Goal: Transaction & Acquisition: Download file/media

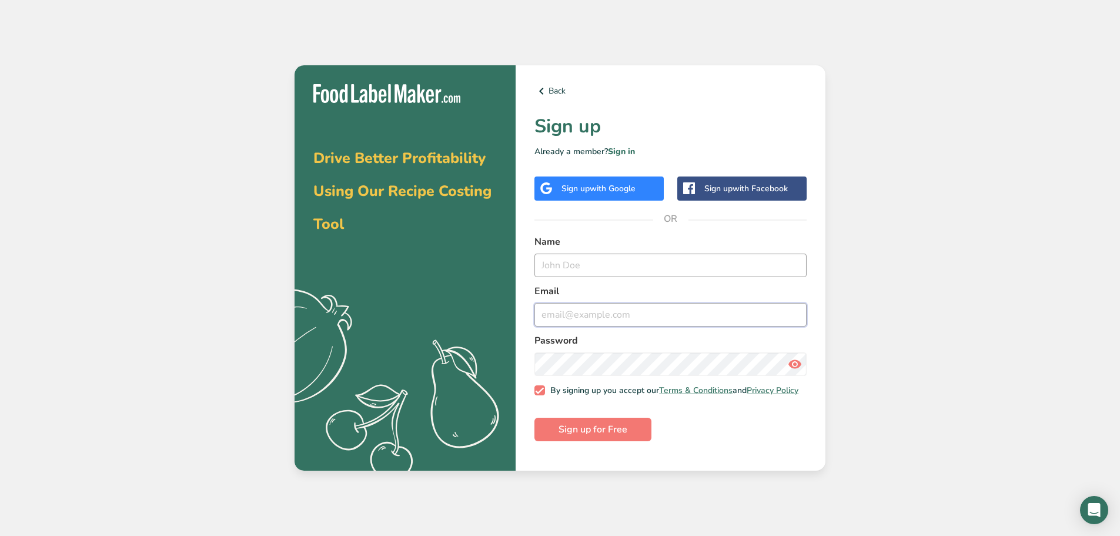
type input "[EMAIL_ADDRESS][DOMAIN_NAME]"
click at [559, 268] on input "text" at bounding box center [670, 265] width 272 height 24
type input "[PERSON_NAME] cakes"
click at [584, 435] on span "Sign up for Free" at bounding box center [593, 429] width 69 height 14
click at [616, 151] on link "Sign in" at bounding box center [621, 151] width 27 height 11
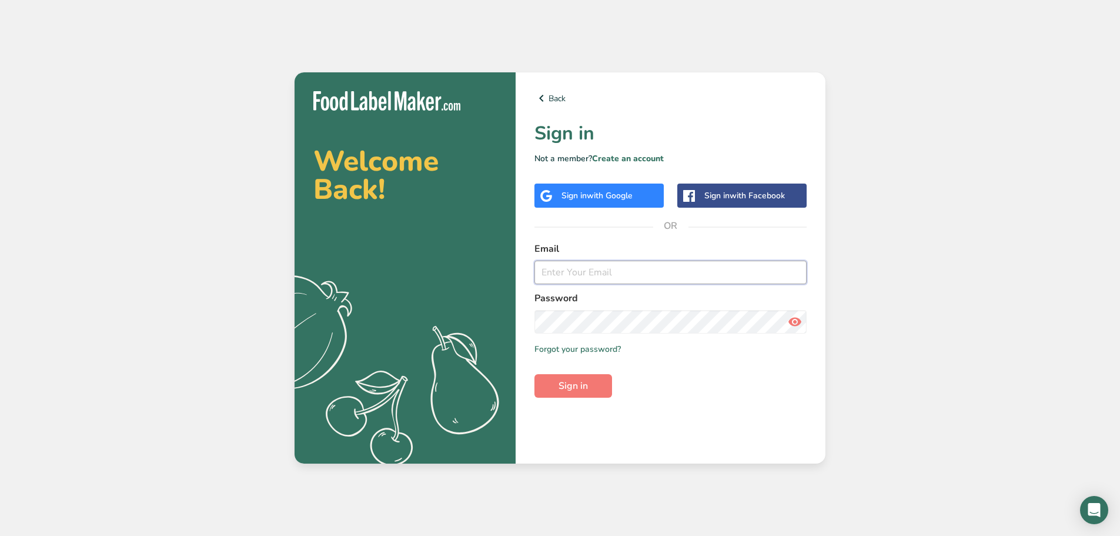
type input "[EMAIL_ADDRESS][DOMAIN_NAME]"
click at [563, 385] on span "Sign in" at bounding box center [573, 386] width 29 height 14
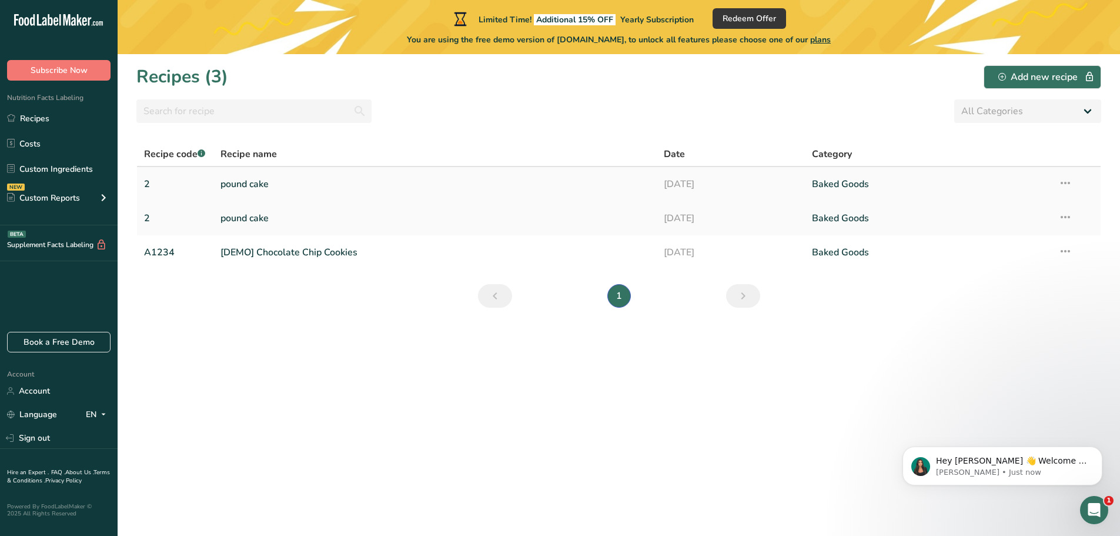
click at [237, 184] on link "pound cake" at bounding box center [435, 184] width 430 height 25
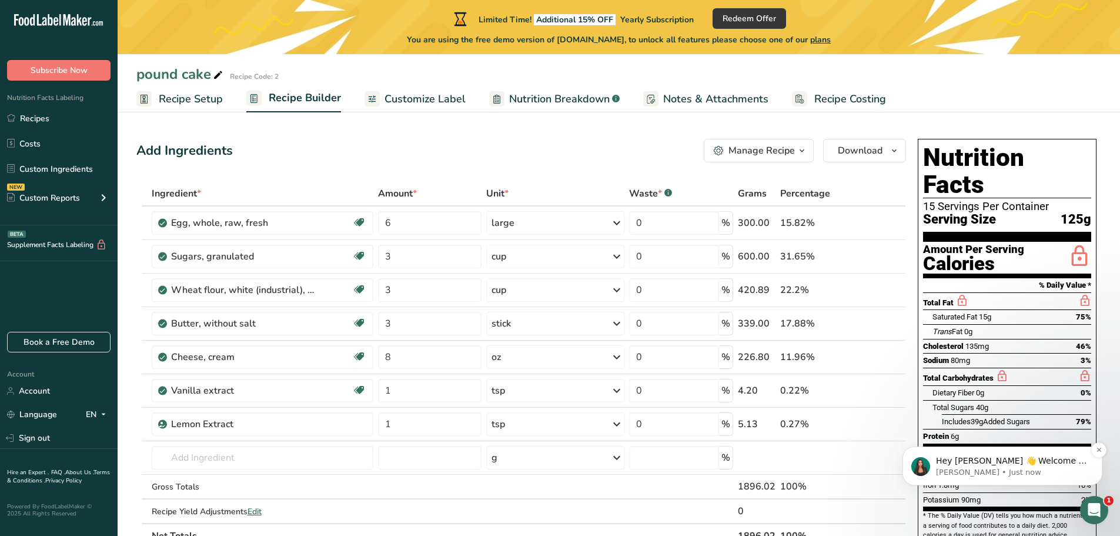
click at [962, 468] on p "[PERSON_NAME] • Just now" at bounding box center [1012, 472] width 152 height 11
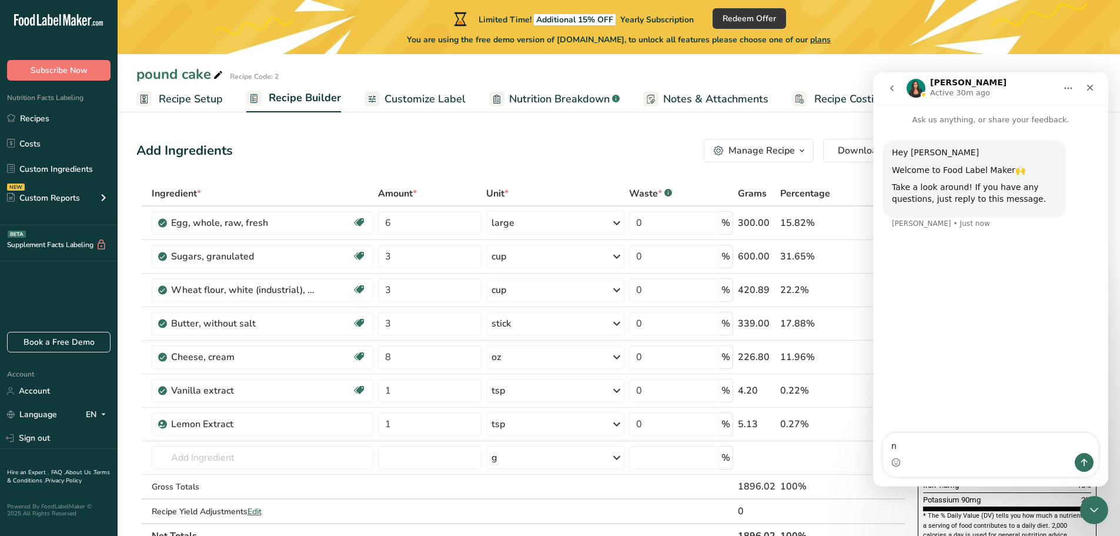
type textarea "no"
click at [1087, 86] on icon "Close" at bounding box center [1089, 87] width 9 height 9
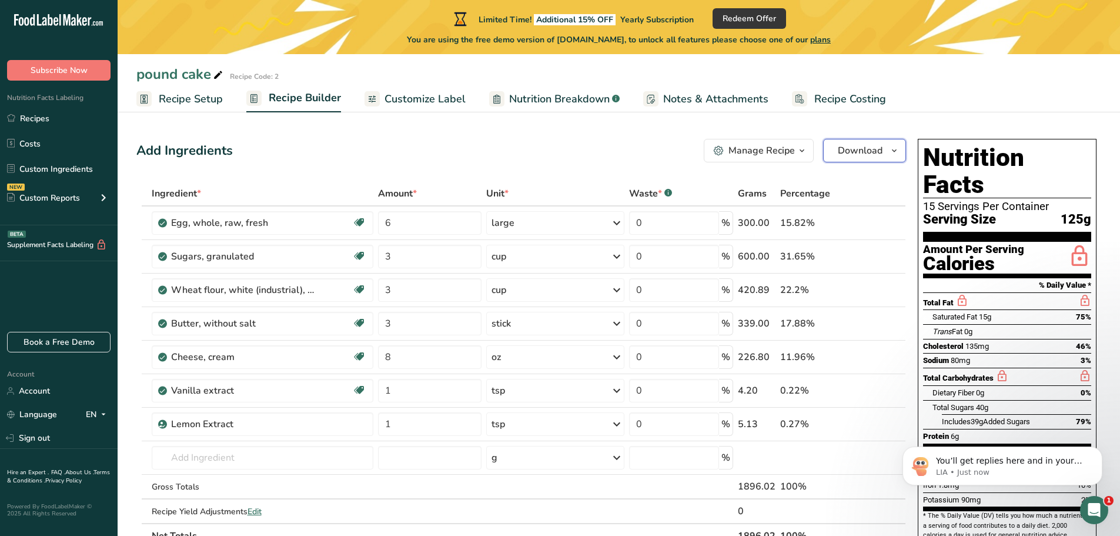
click at [890, 149] on icon "button" at bounding box center [894, 150] width 9 height 15
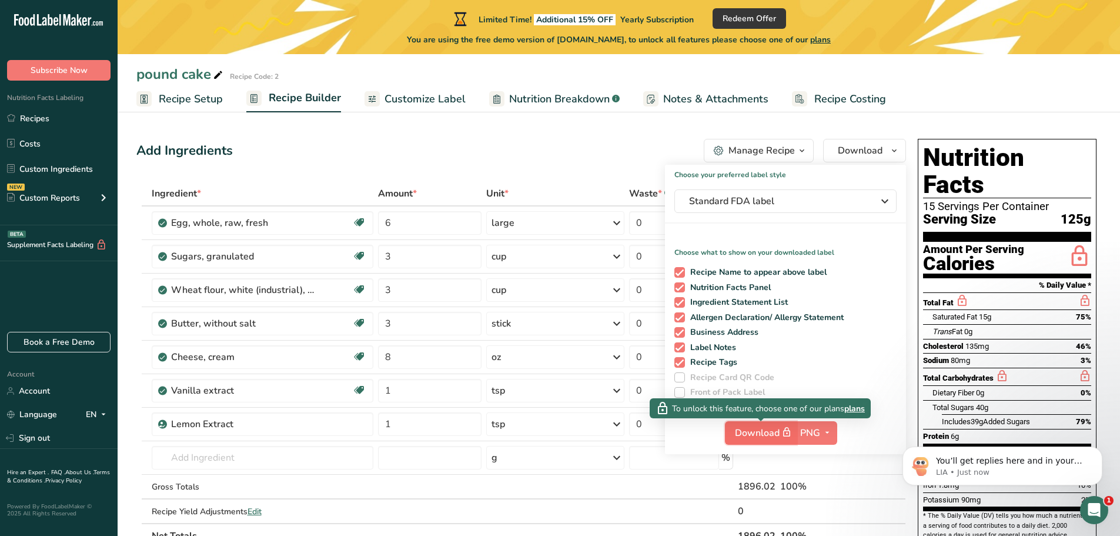
click at [750, 433] on span "Download" at bounding box center [764, 432] width 59 height 15
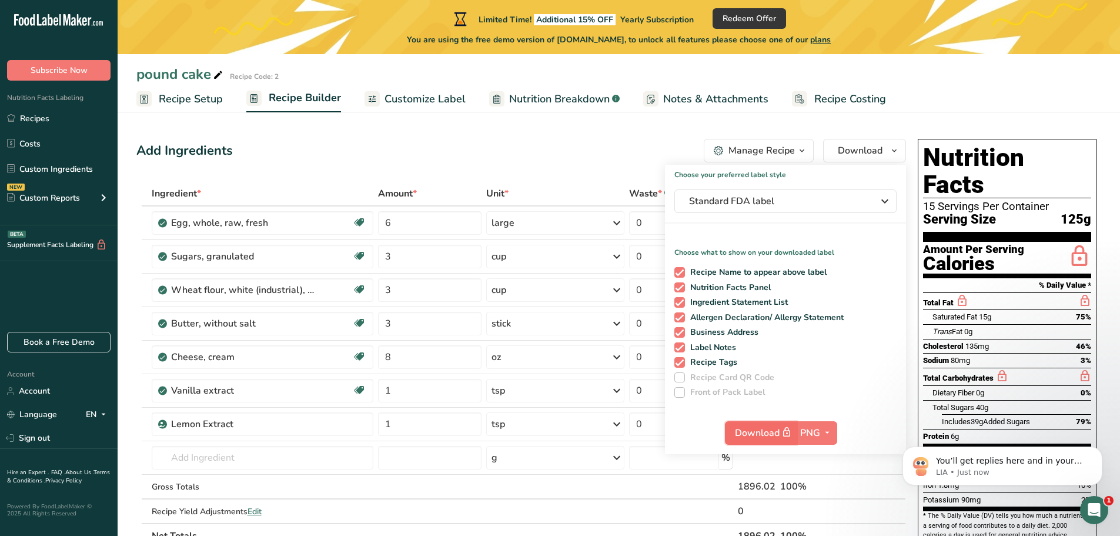
click at [751, 427] on span "Download" at bounding box center [764, 432] width 59 height 15
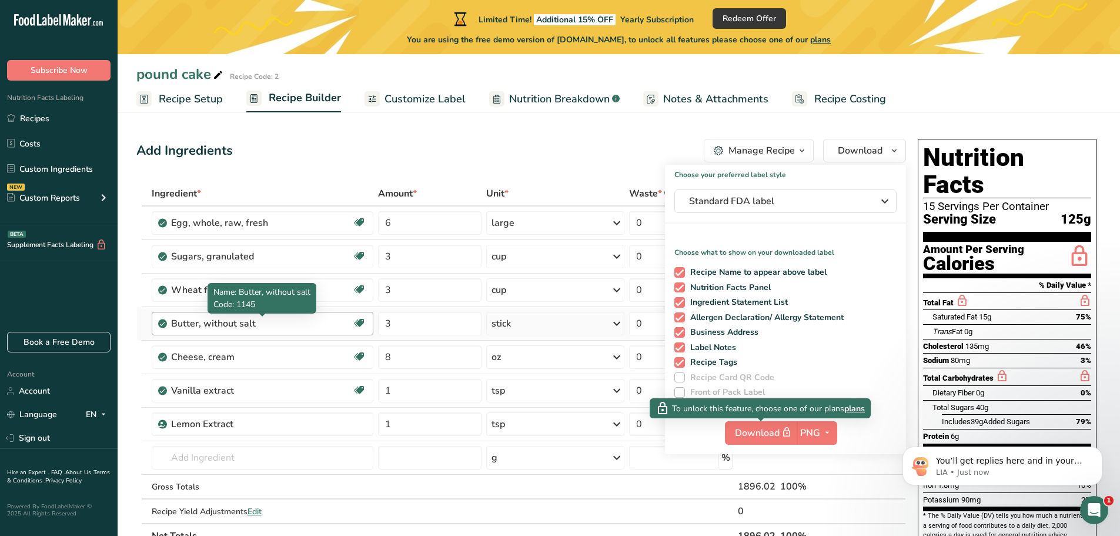
drag, startPoint x: 751, startPoint y: 427, endPoint x: 242, endPoint y: 325, distance: 519.4
click at [248, 325] on div "Butter, without salt Gluten free Vegetarian Soy free" at bounding box center [263, 324] width 222 height 24
